Goal: Task Accomplishment & Management: Manage account settings

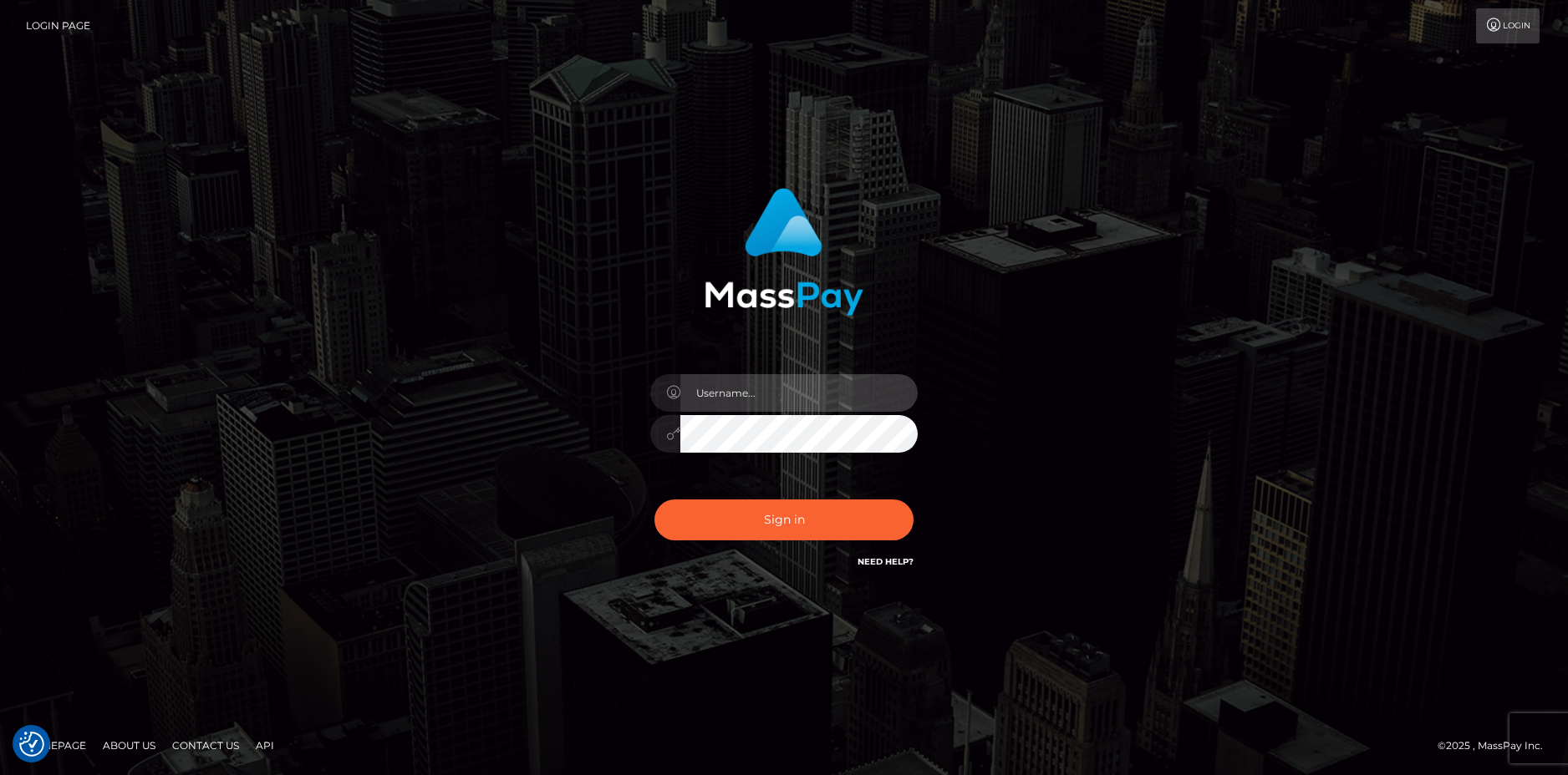
click at [711, 388] on input "text" at bounding box center [798, 392] width 237 height 37
type input "VampykinzVT@gmail.com"
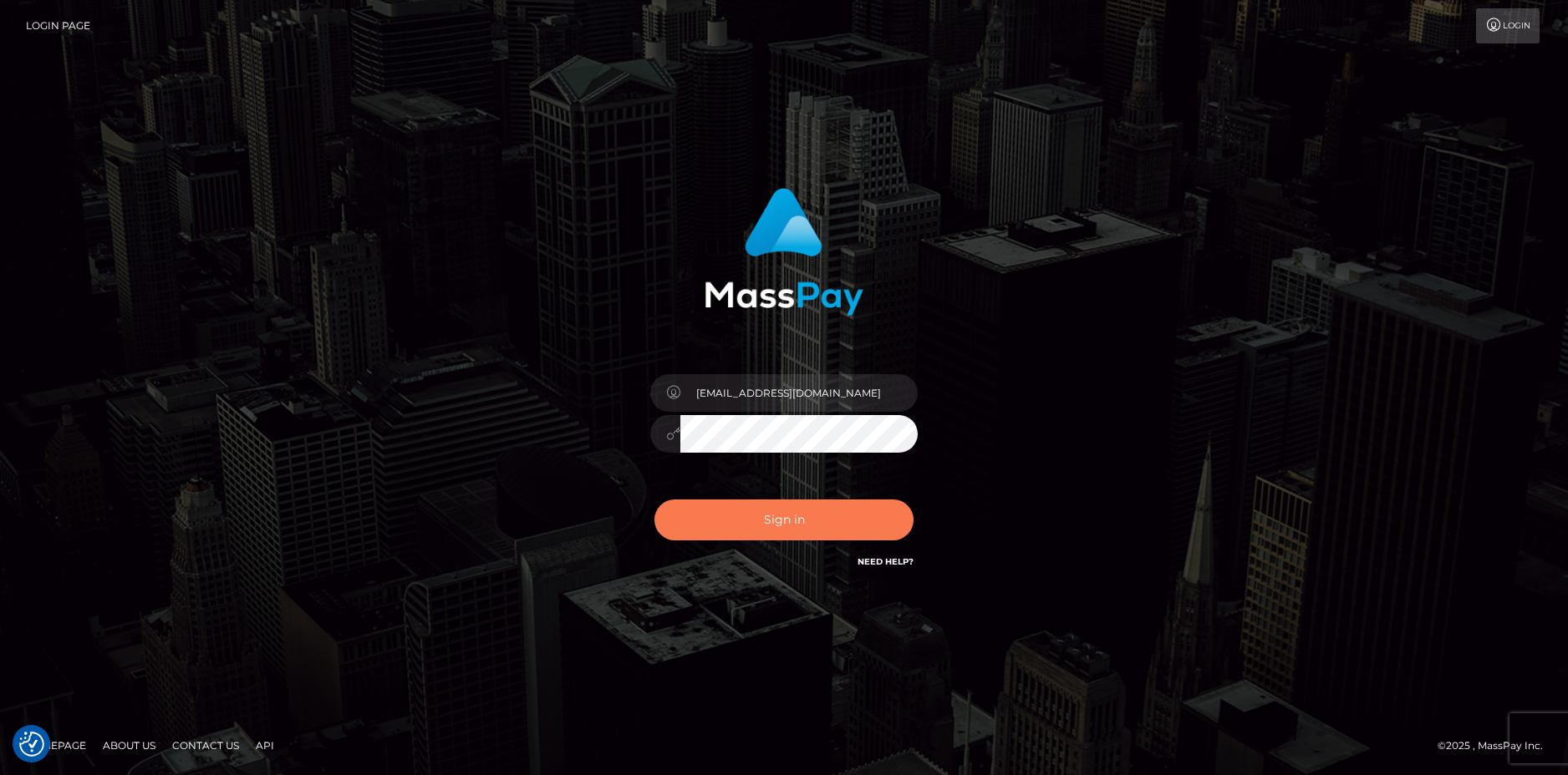
click at [753, 524] on button "Sign in" at bounding box center [784, 520] width 259 height 41
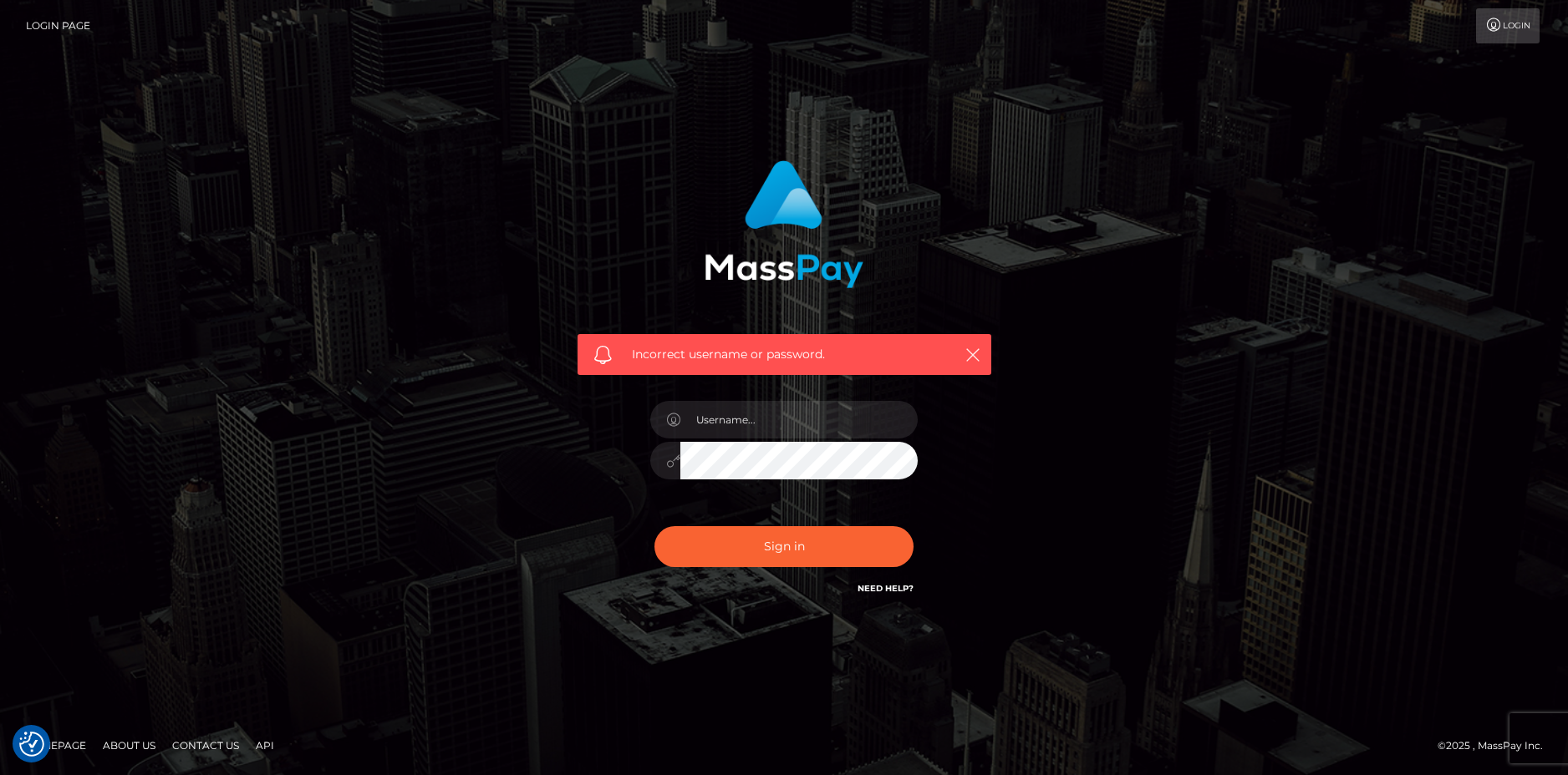
click at [984, 348] on div "Incorrect username or password." at bounding box center [784, 355] width 414 height 42
click at [976, 353] on icon "button" at bounding box center [972, 354] width 16 height 16
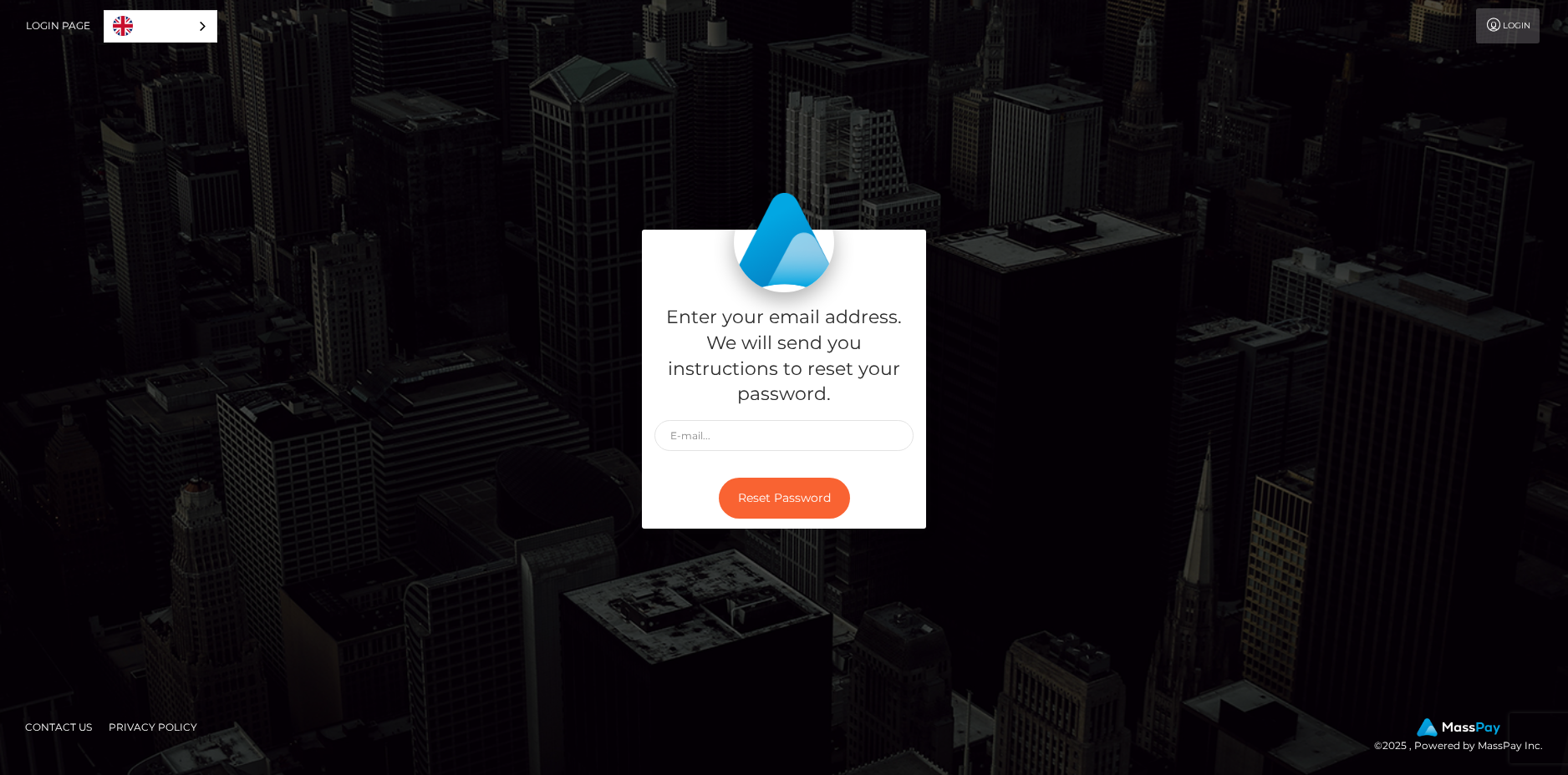
click at [1514, 31] on link "Login" at bounding box center [1508, 26] width 63 height 35
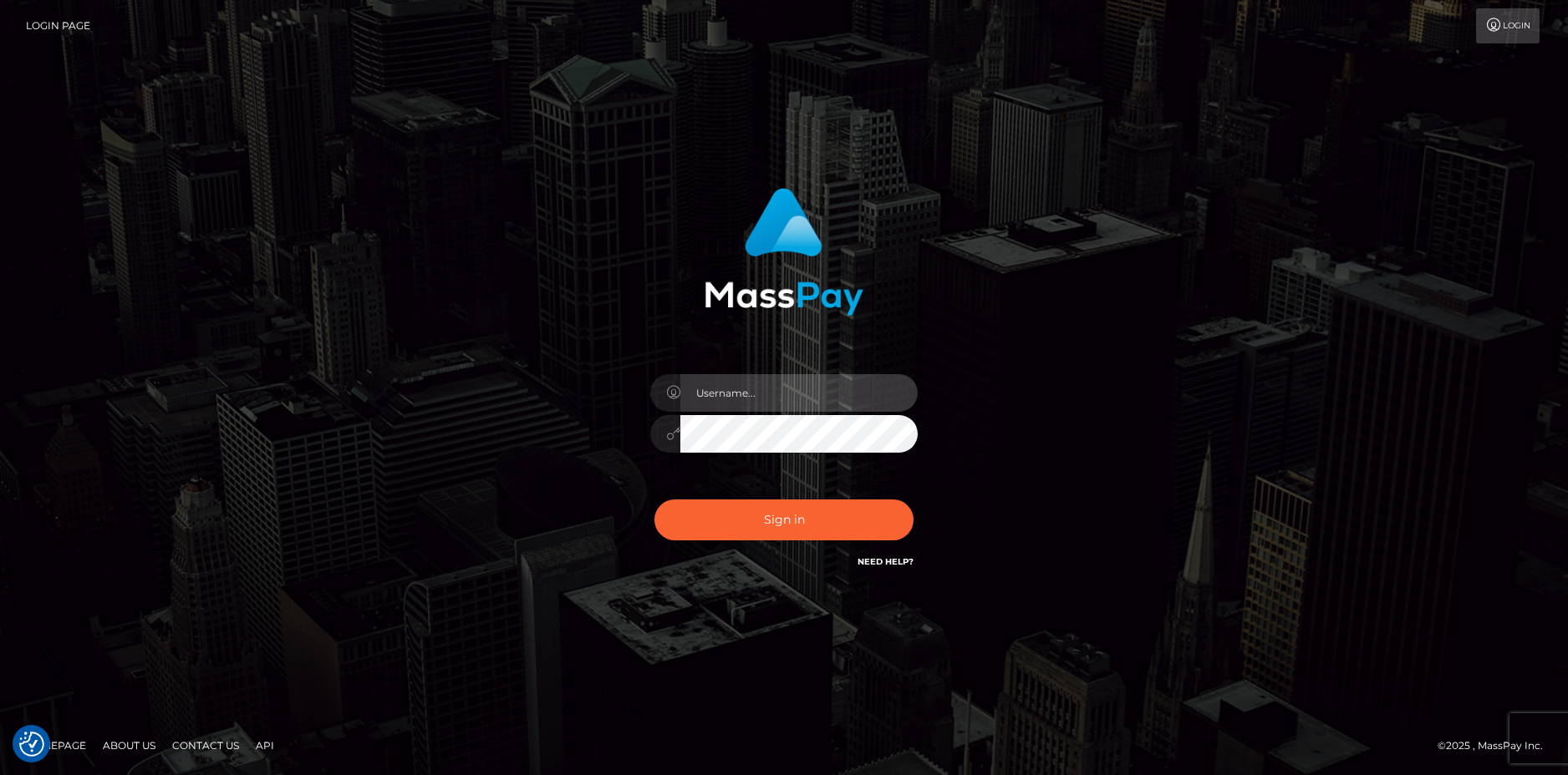
click at [732, 402] on input "text" at bounding box center [798, 392] width 237 height 37
type input "VampykinzVT@gmail.com"
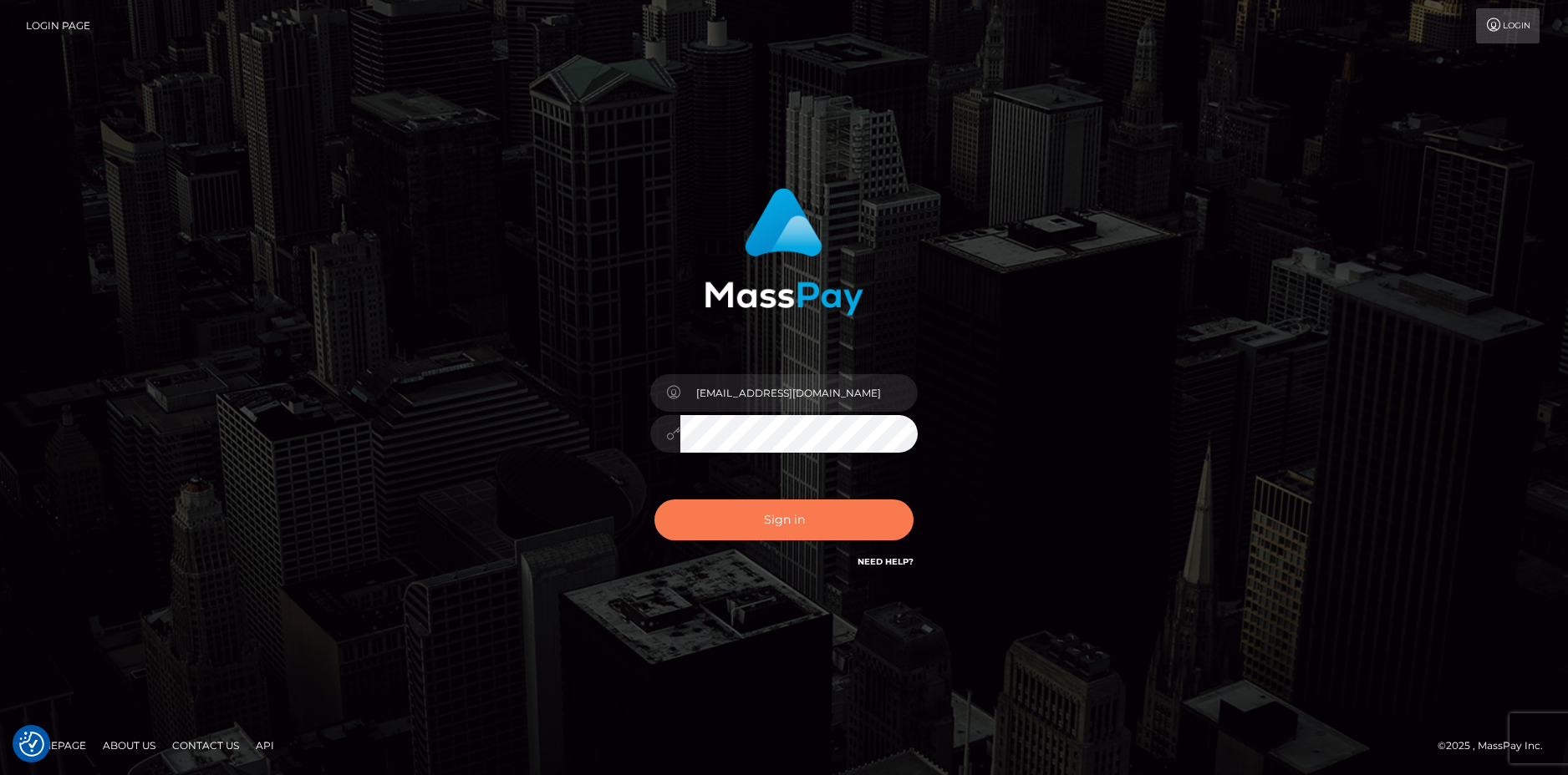
click at [803, 515] on button "Sign in" at bounding box center [784, 520] width 259 height 41
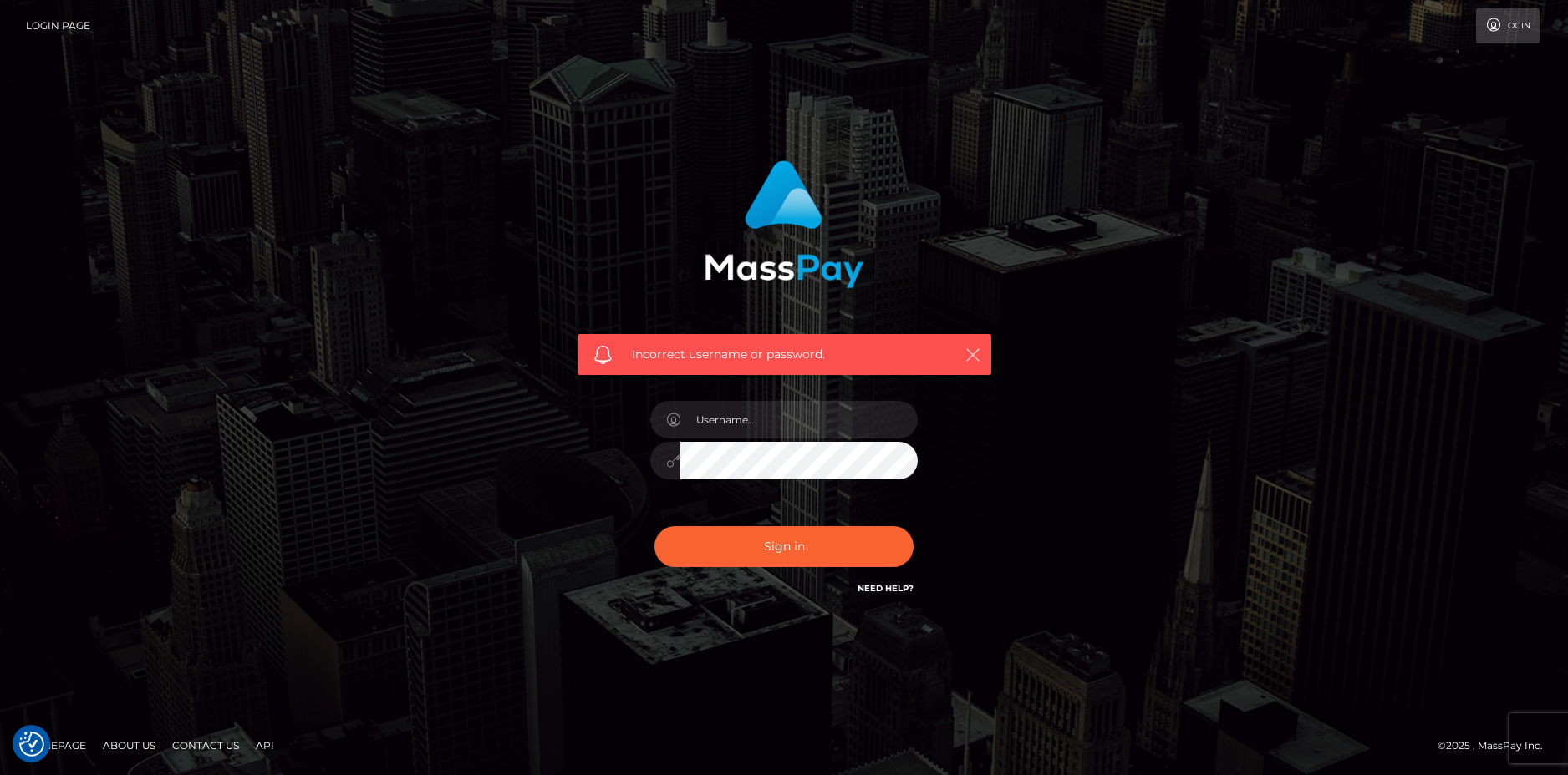
click at [970, 355] on icon "button" at bounding box center [972, 354] width 16 height 16
click at [976, 353] on icon "button" at bounding box center [972, 354] width 16 height 16
click at [971, 353] on icon "button" at bounding box center [972, 354] width 16 height 16
